Goal: Task Accomplishment & Management: Use online tool/utility

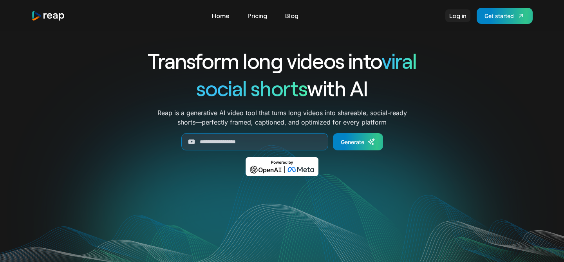
click at [458, 20] on link "Log in" at bounding box center [457, 15] width 25 height 13
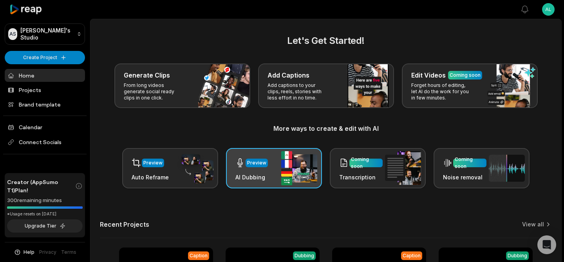
click at [264, 162] on div "Preview" at bounding box center [256, 162] width 19 height 7
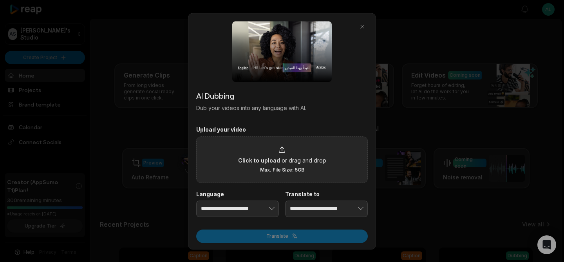
click at [278, 152] on icon at bounding box center [282, 150] width 8 height 8
click at [0, 0] on input "Click to upload or drag and drop Max. File Size: 5GB" at bounding box center [0, 0] width 0 height 0
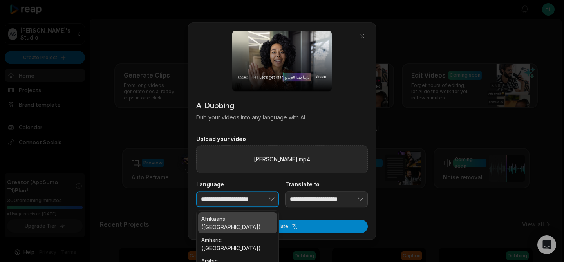
click at [265, 202] on button "button" at bounding box center [259, 199] width 38 height 16
click at [241, 202] on button "button" at bounding box center [259, 199] width 38 height 16
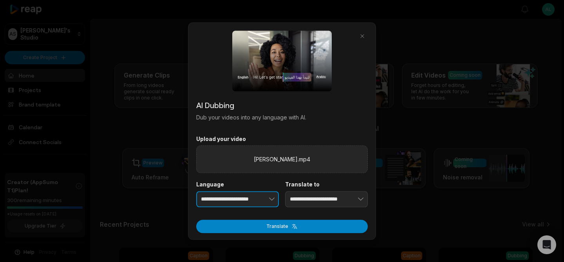
click at [241, 202] on button "button" at bounding box center [259, 199] width 38 height 16
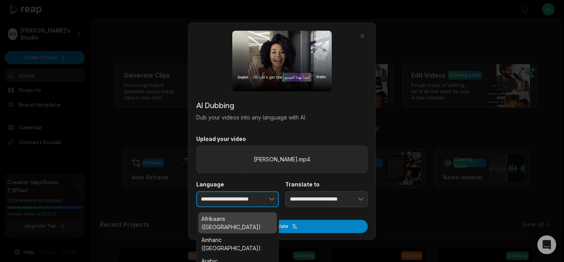
click at [241, 202] on button "button" at bounding box center [259, 199] width 38 height 16
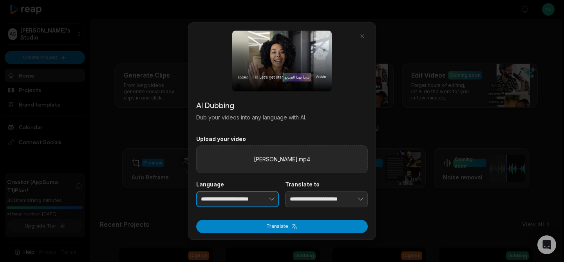
click at [241, 202] on button "button" at bounding box center [259, 199] width 38 height 16
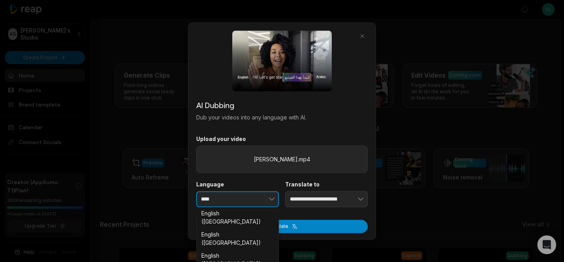
scroll to position [121, 0]
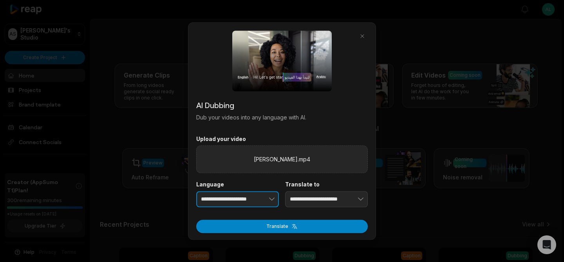
type input "**********"
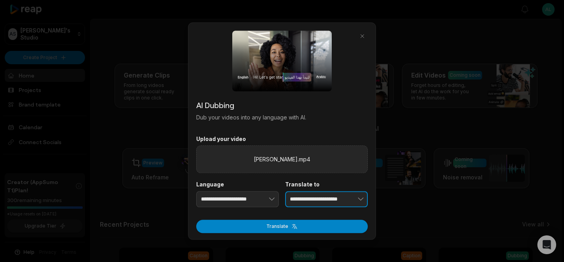
click at [322, 201] on input "**********" at bounding box center [326, 199] width 83 height 16
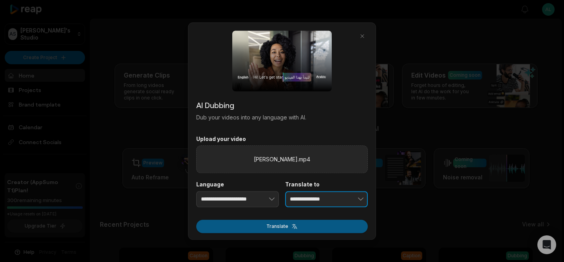
type input "**********"
click at [288, 224] on button "Translate" at bounding box center [281, 226] width 171 height 13
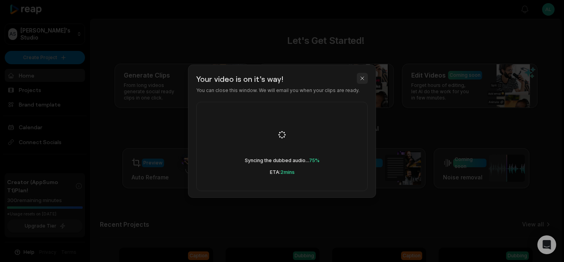
click at [363, 76] on button "button" at bounding box center [362, 78] width 11 height 11
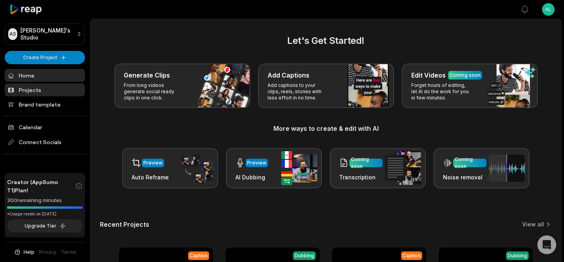
click at [33, 90] on link "Projects" at bounding box center [45, 89] width 80 height 13
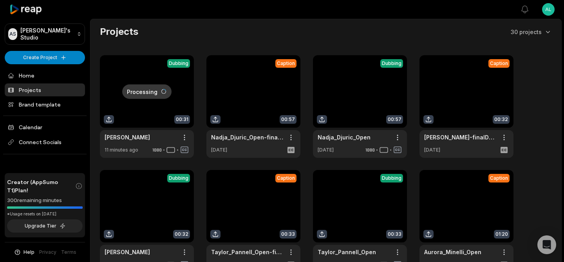
click at [139, 106] on link at bounding box center [147, 106] width 94 height 103
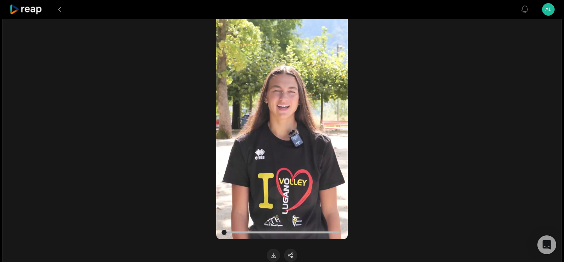
scroll to position [138, 0]
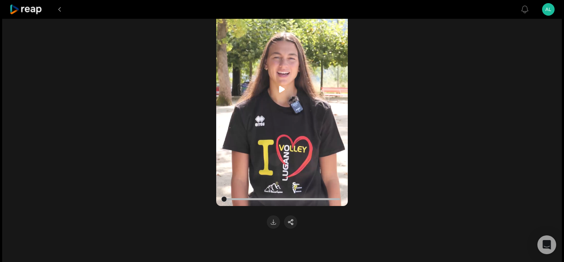
click at [278, 86] on icon at bounding box center [281, 89] width 9 height 9
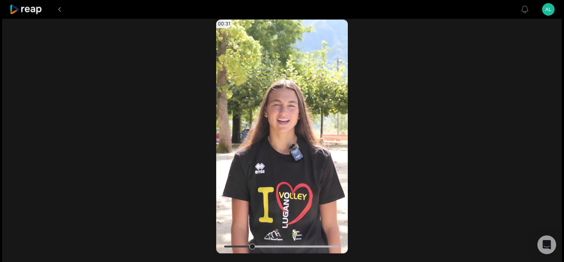
scroll to position [90, 0]
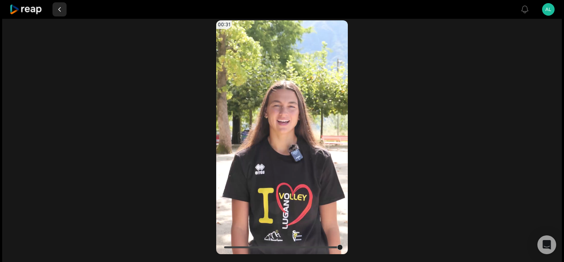
click at [60, 9] on button at bounding box center [59, 9] width 14 height 14
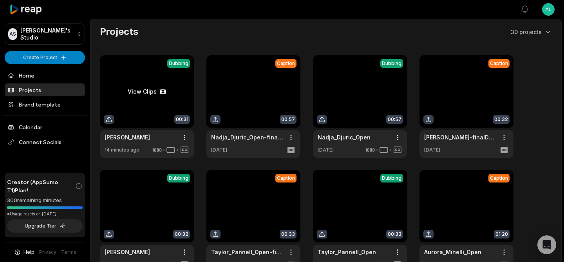
click at [154, 105] on link at bounding box center [147, 106] width 94 height 103
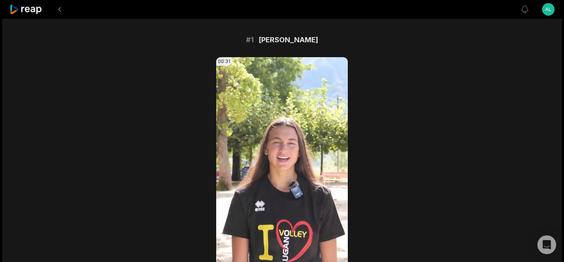
scroll to position [164, 0]
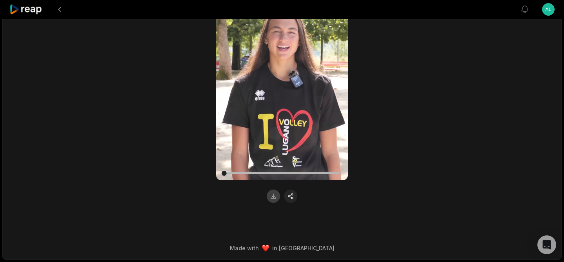
click at [274, 196] on button at bounding box center [273, 195] width 13 height 13
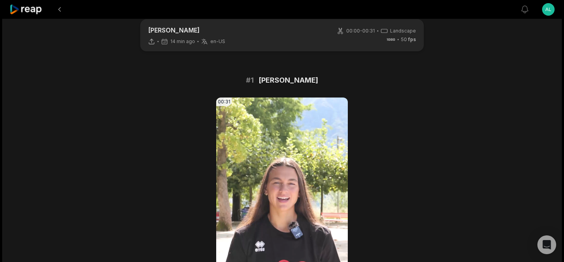
scroll to position [0, 0]
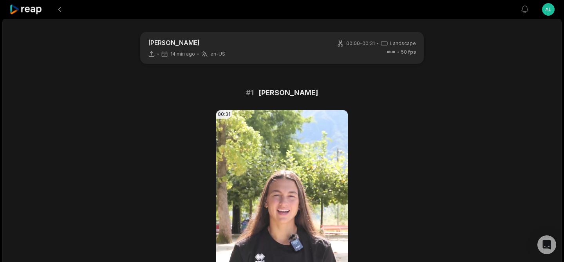
click at [38, 13] on icon at bounding box center [25, 9] width 33 height 11
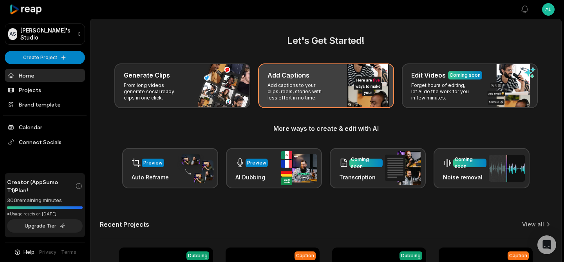
click at [299, 86] on p "Add captions to your clips, reels, stories with less effort in no time." at bounding box center [297, 91] width 61 height 19
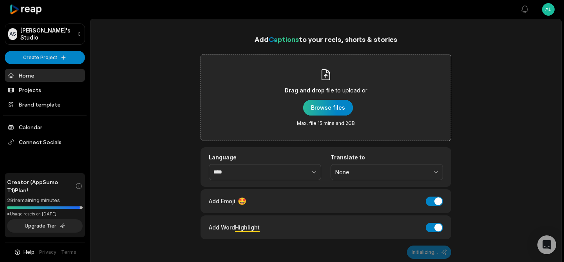
click at [327, 111] on div "button" at bounding box center [328, 108] width 50 height 16
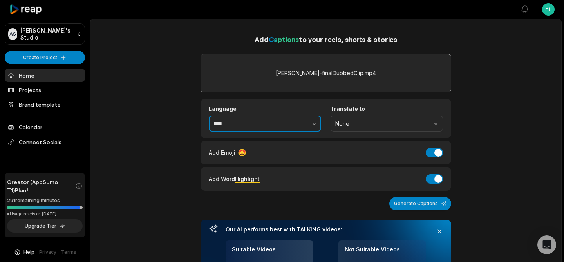
click at [258, 128] on input "****" at bounding box center [265, 123] width 112 height 16
type input "*******"
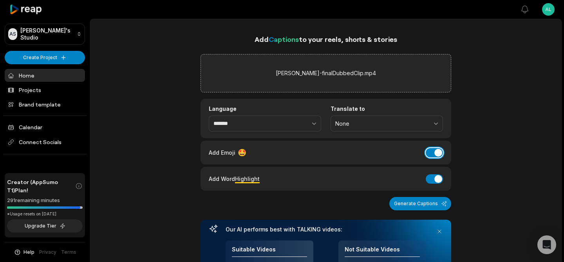
click at [434, 151] on button "Add Emoji" at bounding box center [433, 152] width 17 height 9
click at [436, 183] on button "Add Word Highlight" at bounding box center [433, 178] width 17 height 9
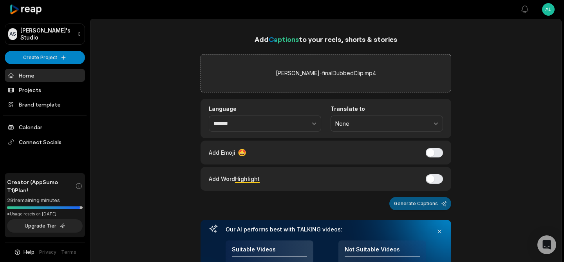
click at [425, 205] on button "Generate Captions" at bounding box center [420, 203] width 62 height 13
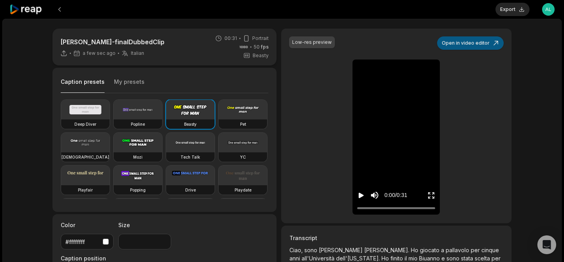
click at [472, 43] on button "Open in video editor" at bounding box center [470, 42] width 67 height 13
